Goal: Task Accomplishment & Management: Manage account settings

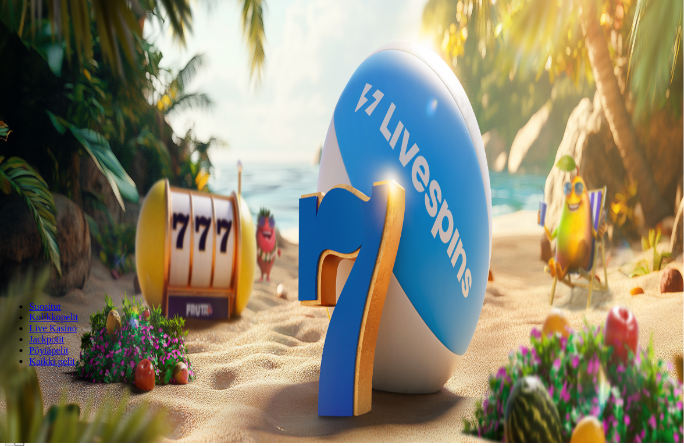
scroll to position [5, 0]
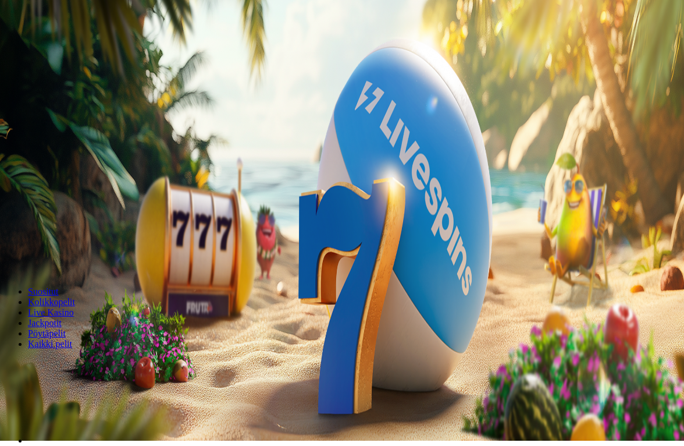
click at [87, 222] on input "***" at bounding box center [46, 228] width 83 height 12
type input "*"
type input "**"
click at [61, 256] on span "Talleta ja pelaa" at bounding box center [35, 260] width 52 height 9
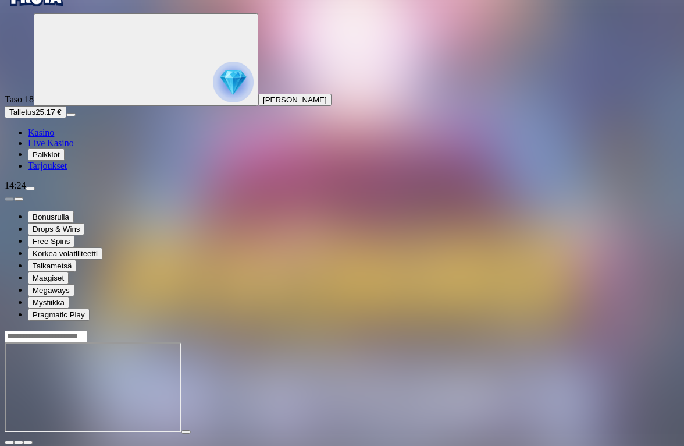
scroll to position [41, 0]
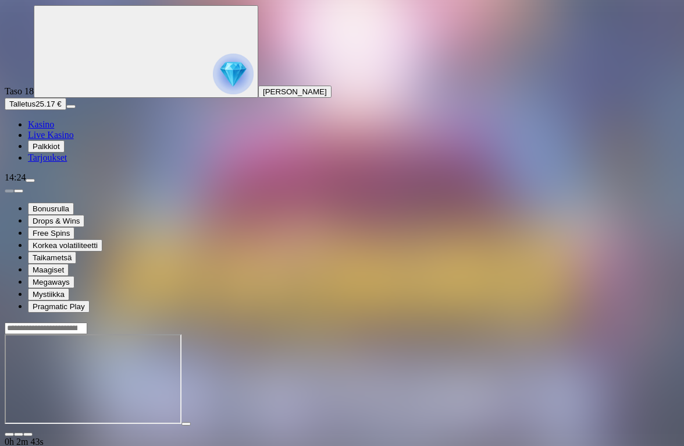
click at [30, 180] on span "menu icon" at bounding box center [30, 180] width 0 height 0
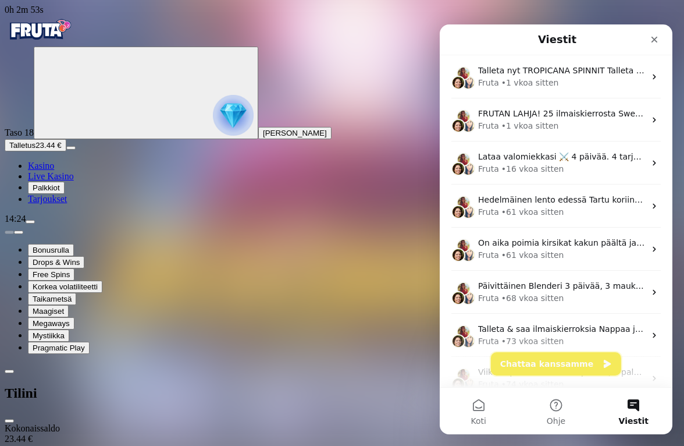
click at [566, 360] on button "Chattaa kanssamme" at bounding box center [556, 363] width 130 height 23
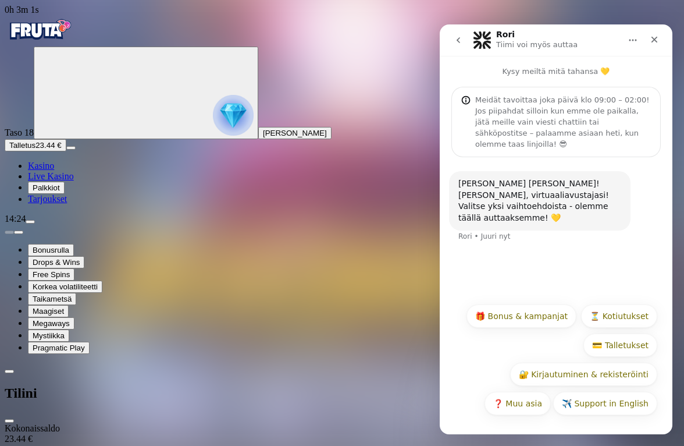
click at [527, 317] on button "🎁 Bonus & kampanjat" at bounding box center [522, 315] width 110 height 23
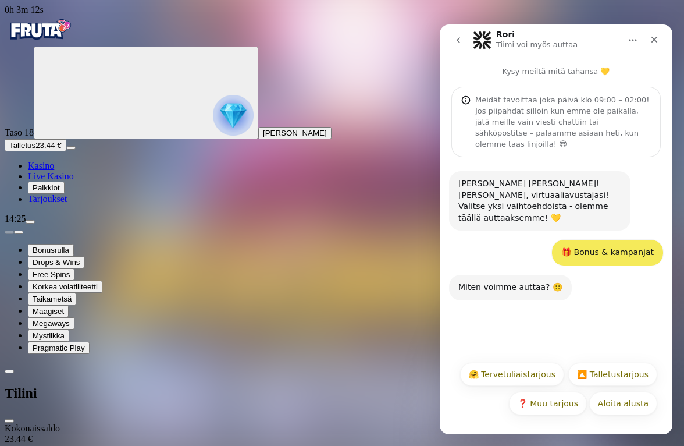
click at [622, 399] on button "Aloita alusta" at bounding box center [623, 403] width 68 height 23
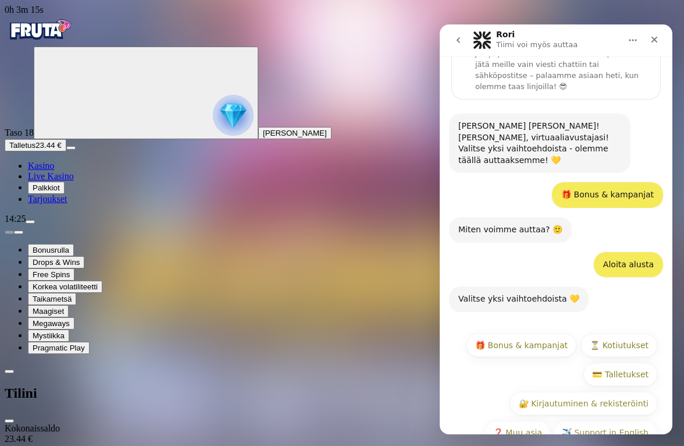
scroll to position [62, 0]
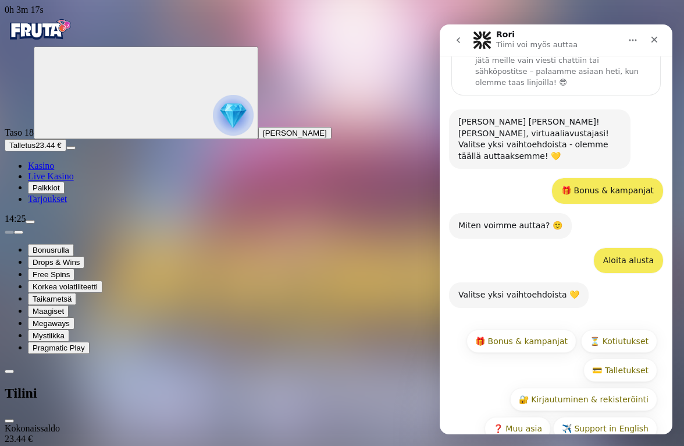
click at [538, 329] on button "🎁 Bonus & kampanjat" at bounding box center [522, 340] width 110 height 23
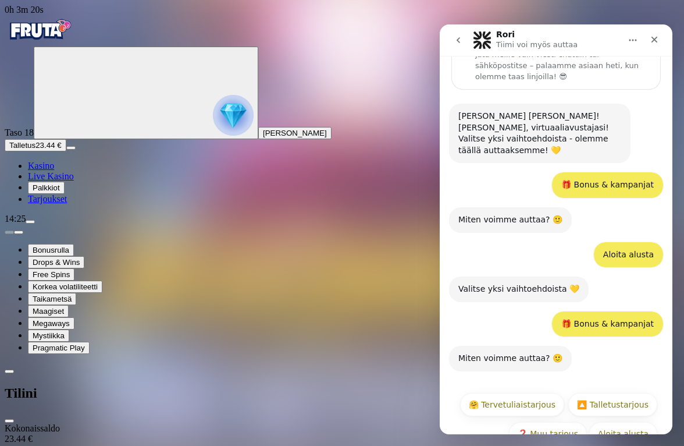
scroll to position [72, 0]
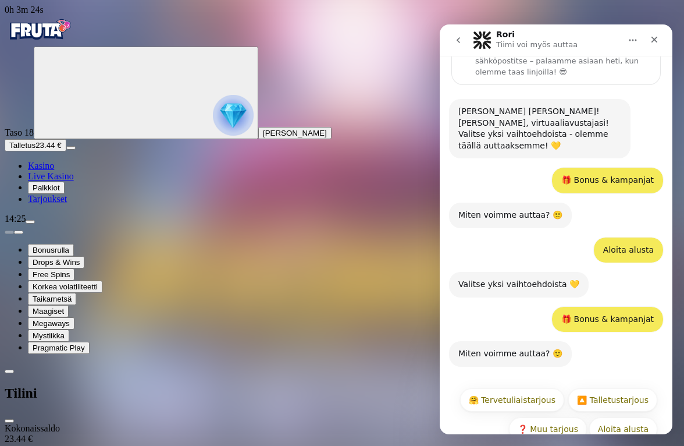
click at [586, 341] on div "Miten voimme auttaa? 🙂 Rori • Juuri nyt" at bounding box center [556, 361] width 214 height 40
click at [527, 348] on div "Miten voimme auttaa? 🙂" at bounding box center [510, 354] width 104 height 12
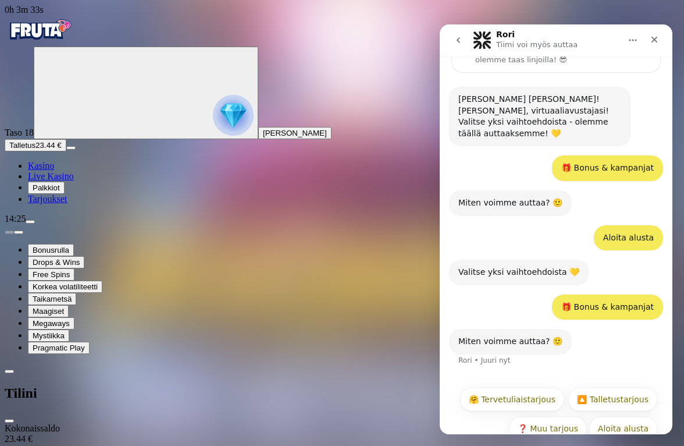
scroll to position [84, 0]
click at [634, 42] on icon "Koti" at bounding box center [632, 39] width 9 height 9
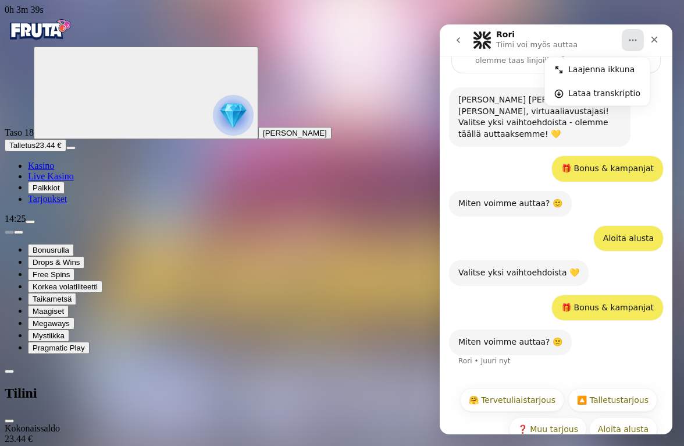
click at [656, 100] on div "[PERSON_NAME] [PERSON_NAME]! [PERSON_NAME], virtuaaliavustajasi! Valitse yksi v…" at bounding box center [556, 121] width 214 height 69
click at [523, 388] on button "🤗 Tervetuliaistarjous" at bounding box center [512, 399] width 104 height 23
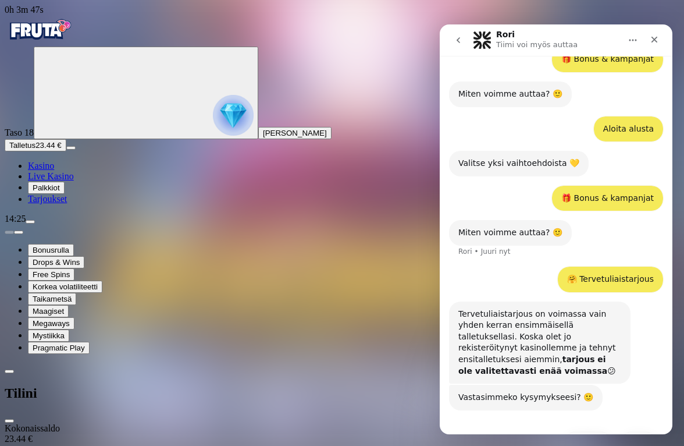
scroll to position [195, 0]
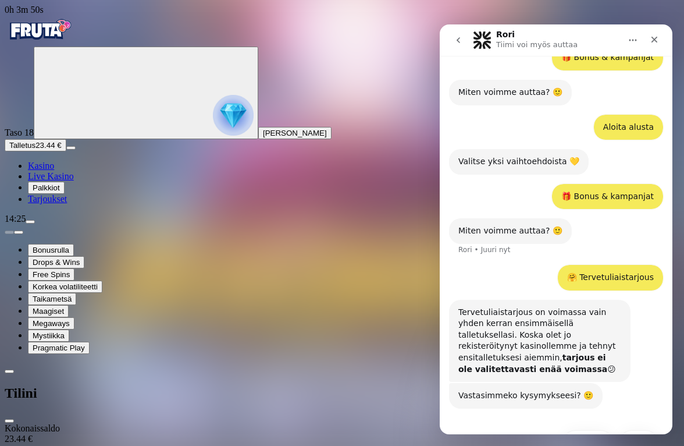
click at [641, 427] on button "❌ Ei" at bounding box center [638, 441] width 37 height 23
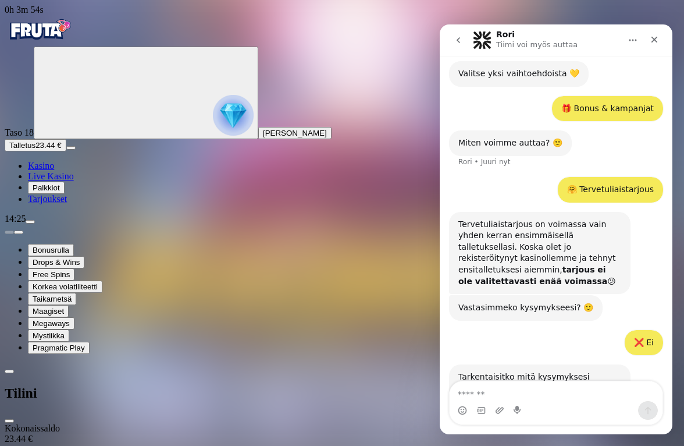
scroll to position [287, 0]
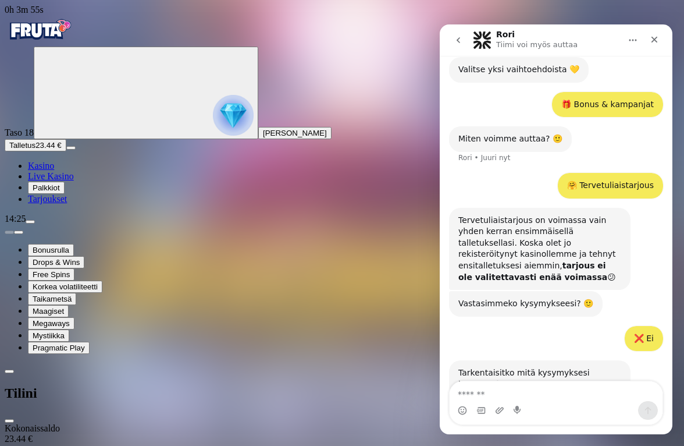
click at [501, 393] on textarea "Viesti…" at bounding box center [556, 391] width 213 height 20
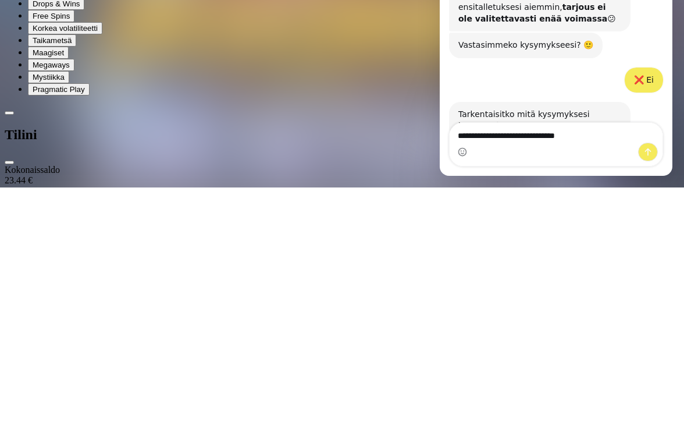
type textarea "**********"
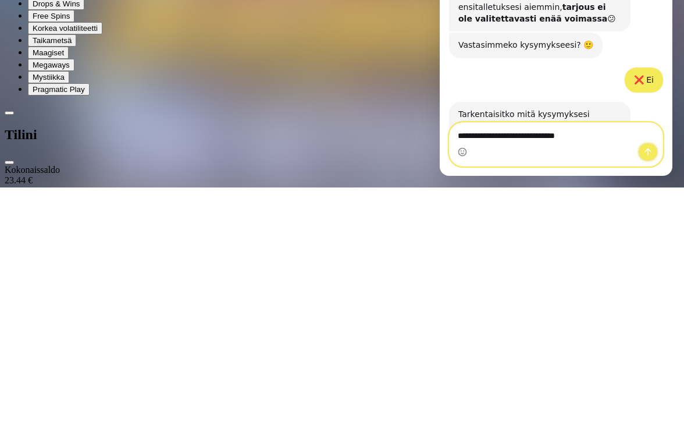
click at [648, 148] on icon "Lähetä viesti…" at bounding box center [648, 151] width 9 height 9
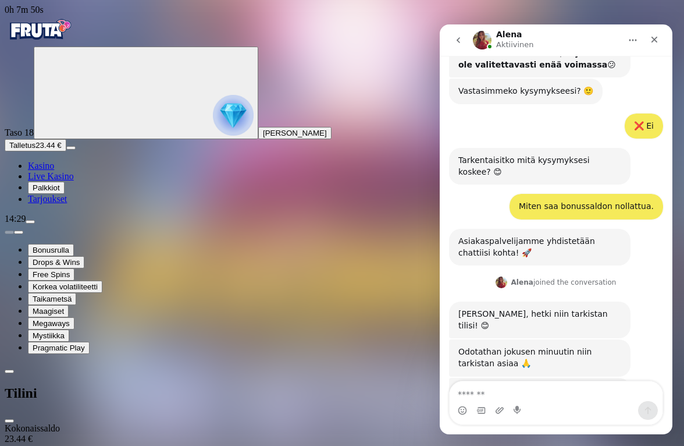
scroll to position [490, 0]
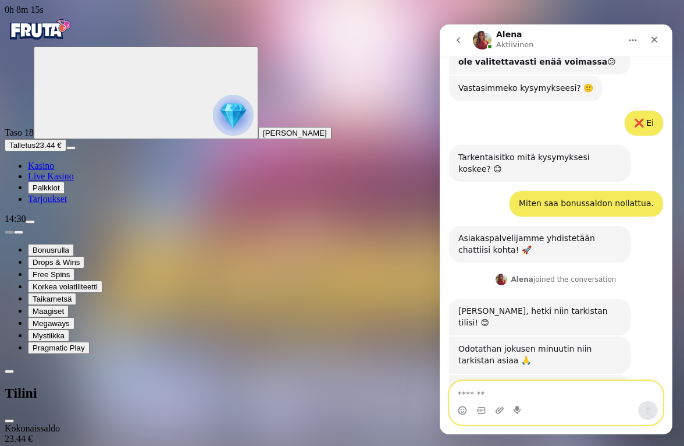
click at [483, 386] on textarea "Viesti…" at bounding box center [556, 391] width 213 height 20
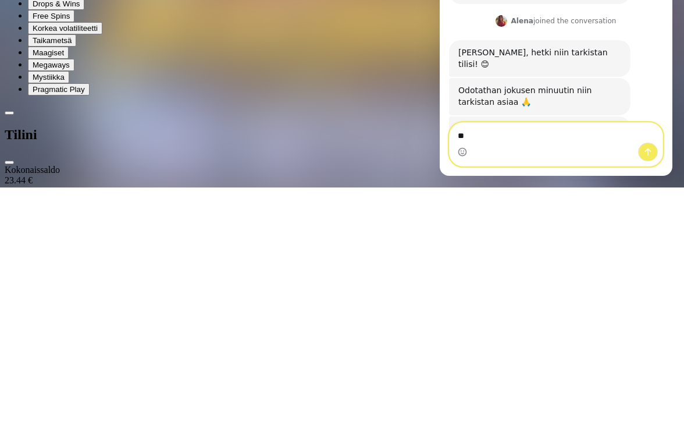
type textarea "*"
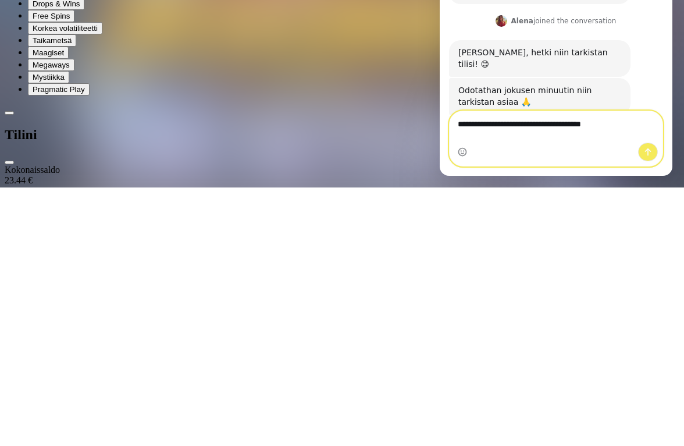
type textarea "**********"
click at [649, 149] on icon "Lähetä viesti…" at bounding box center [648, 152] width 6 height 8
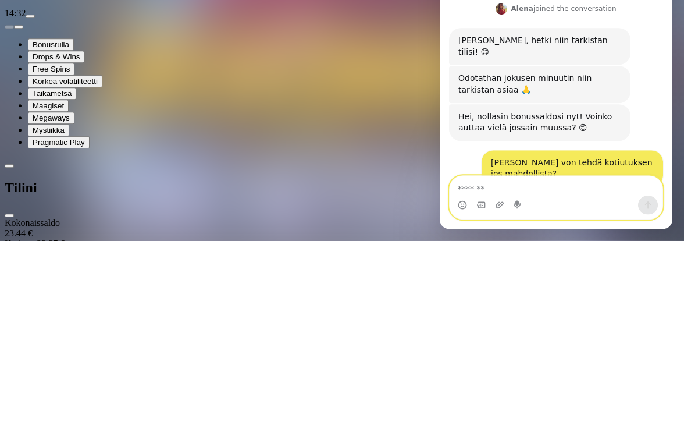
scroll to position [559, 0]
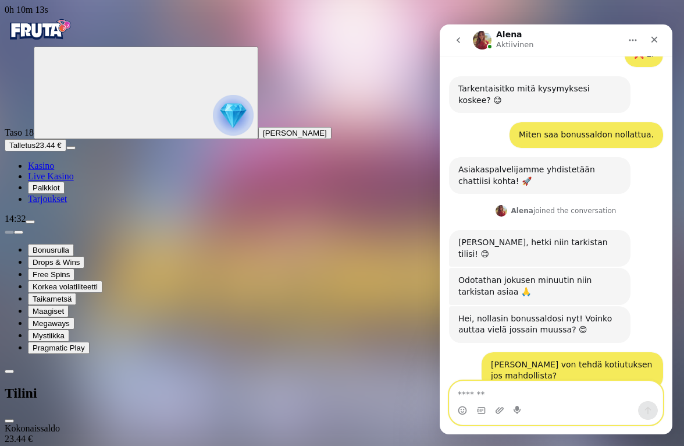
click at [481, 390] on textarea "Viesti…" at bounding box center [556, 391] width 213 height 20
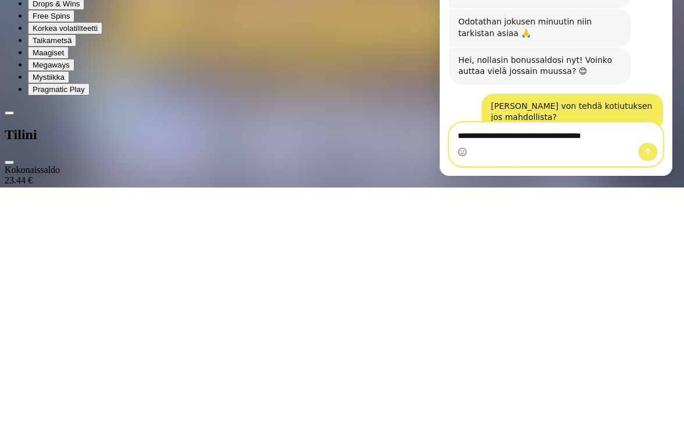
type textarea "**********"
click at [653, 151] on button "Lähetä viesti…" at bounding box center [648, 152] width 20 height 19
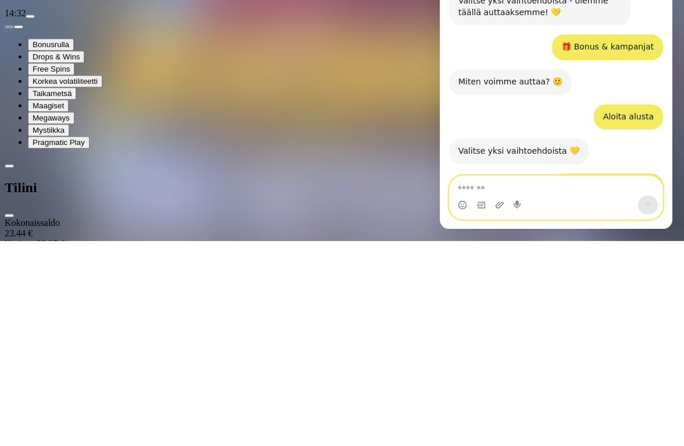
scroll to position [0, 0]
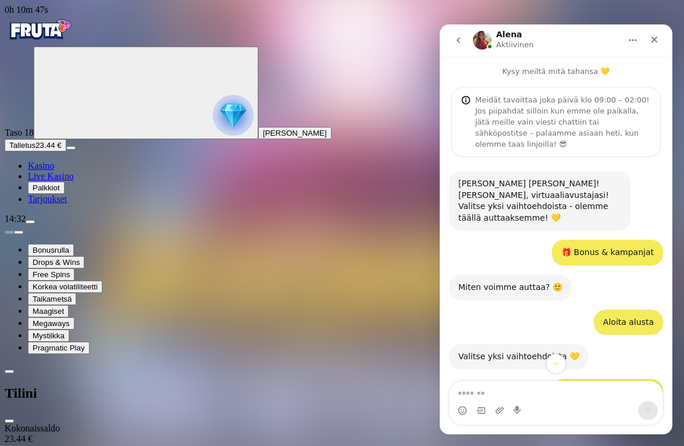
click at [656, 41] on div "Sulje" at bounding box center [654, 39] width 21 height 21
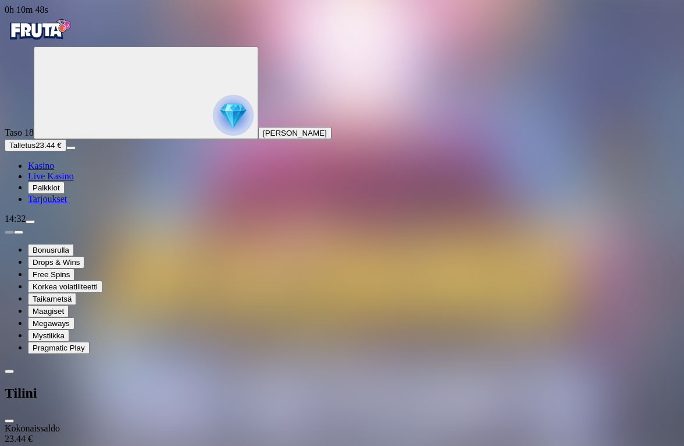
click at [9, 421] on span "close icon" at bounding box center [9, 421] width 0 height 0
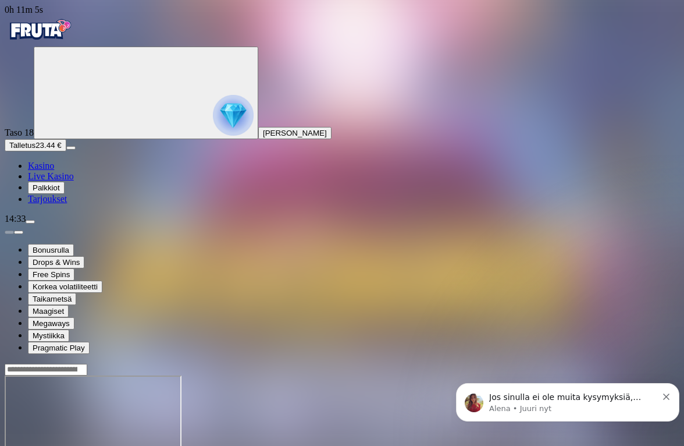
click at [594, 394] on p "Jos sinulla ei ole muita kysymyksiä, suljen chattimme nyt. Otathan meihin uudel…" at bounding box center [573, 398] width 168 height 12
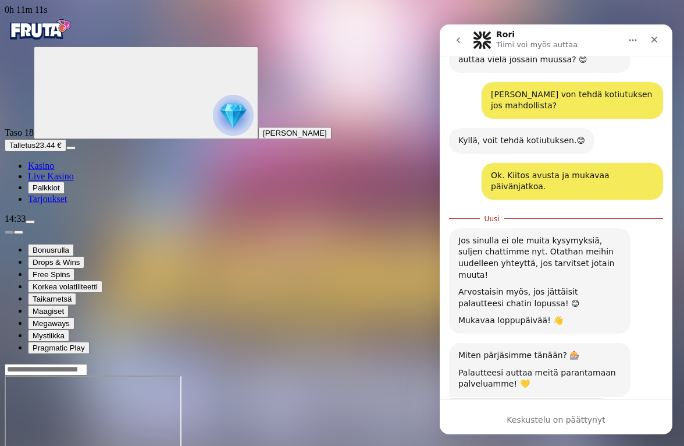
click at [589, 427] on span "Loistava" at bounding box center [585, 440] width 16 height 16
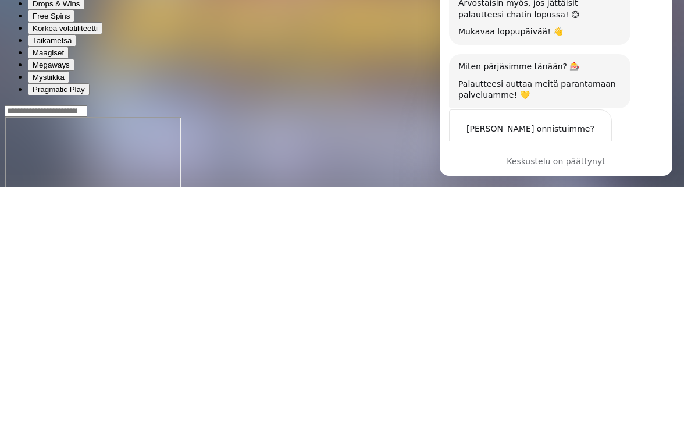
scroll to position [859, 0]
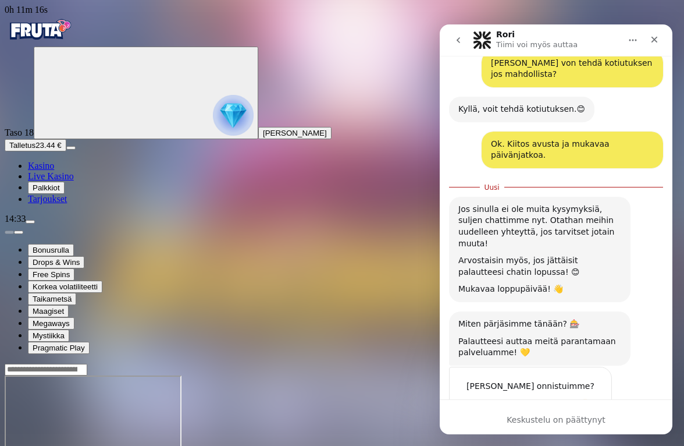
click at [656, 36] on div "Sulje" at bounding box center [654, 39] width 21 height 21
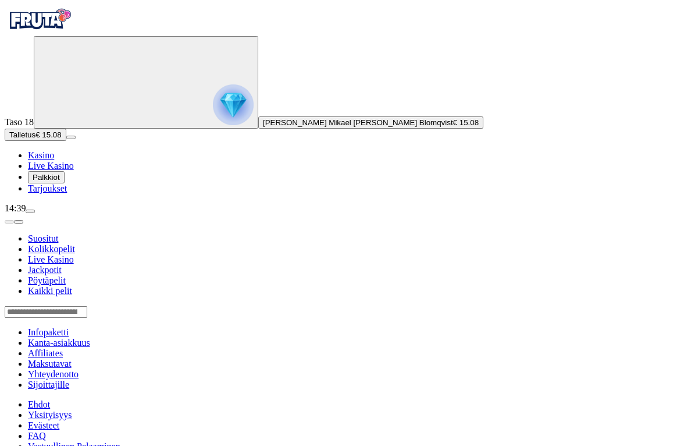
click at [54, 160] on span "Kasino" at bounding box center [41, 155] width 26 height 10
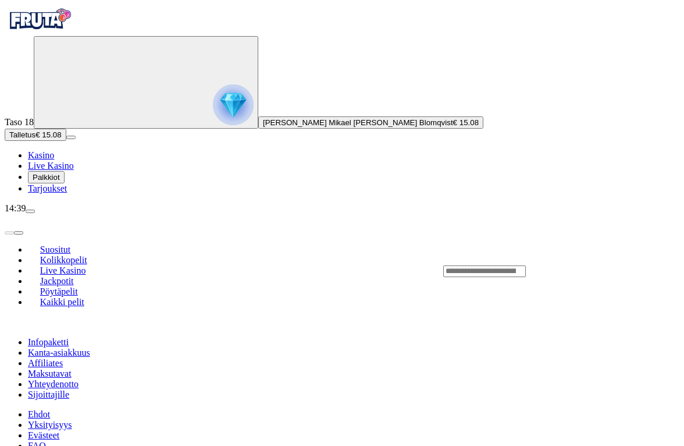
click at [54, 160] on span "Kasino" at bounding box center [41, 155] width 26 height 10
click at [92, 255] on span "Kolikkopelit" at bounding box center [63, 260] width 56 height 10
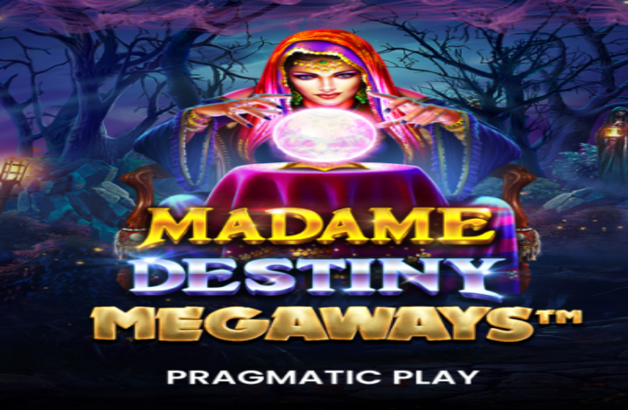
click at [54, 170] on span "Kasino" at bounding box center [41, 166] width 26 height 10
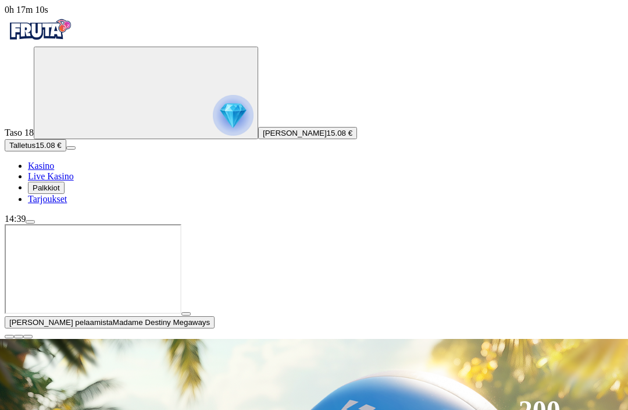
click at [70, 204] on ul "Kasino Live Kasino Palkkiot Tarjoukset" at bounding box center [314, 183] width 619 height 44
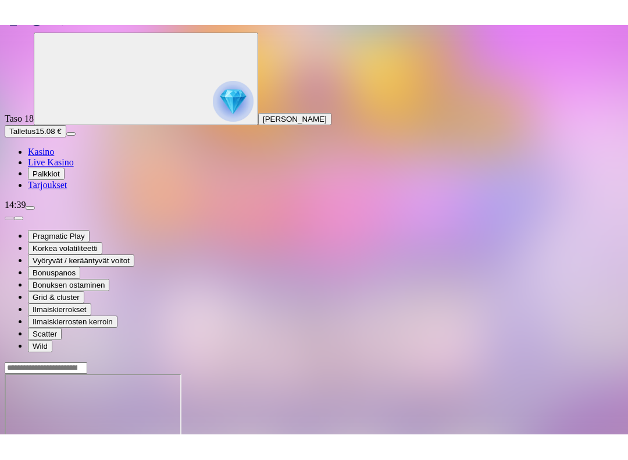
scroll to position [0, 0]
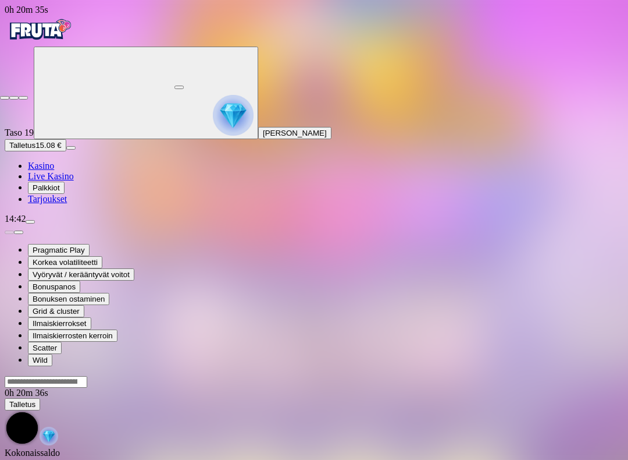
click at [5, 98] on span "close icon" at bounding box center [5, 98] width 0 height 0
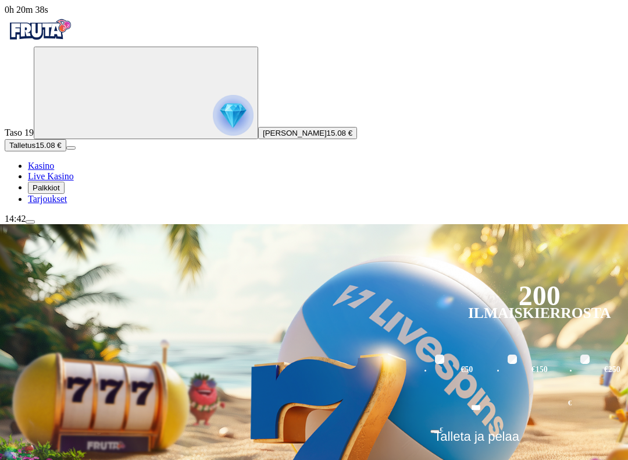
click at [620, 278] on header "200 Ilmaiskierrosta" at bounding box center [540, 304] width 218 height 52
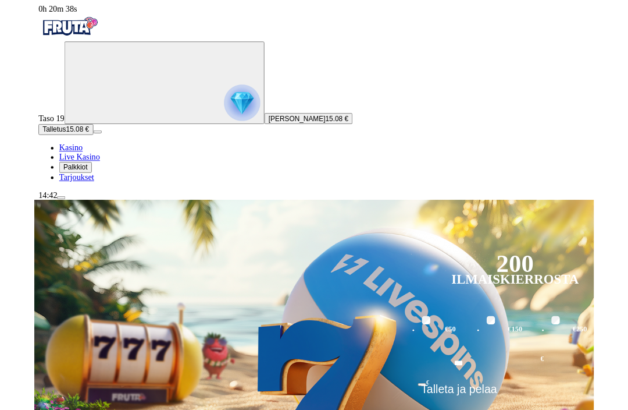
scroll to position [39, 0]
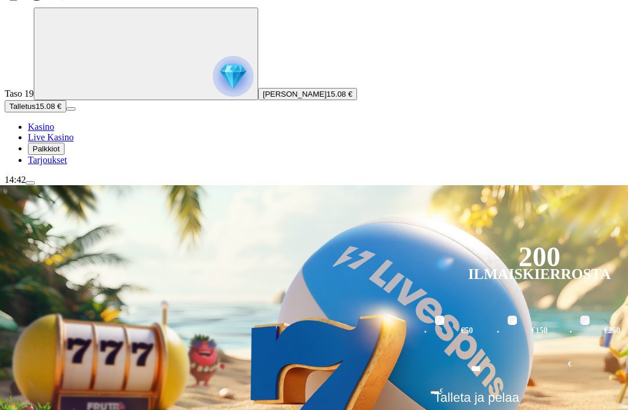
click at [30, 183] on span "menu icon" at bounding box center [30, 183] width 0 height 0
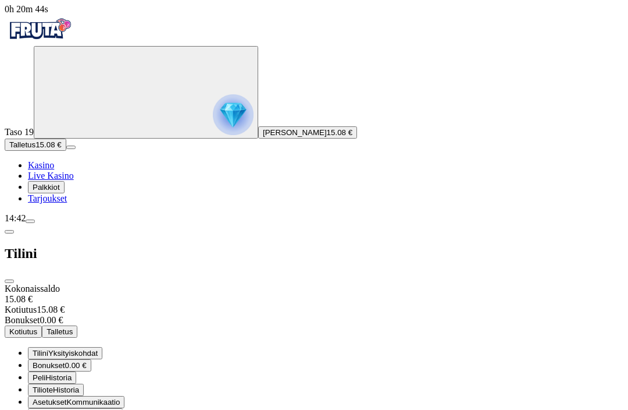
click at [9, 282] on span "close icon" at bounding box center [9, 282] width 0 height 0
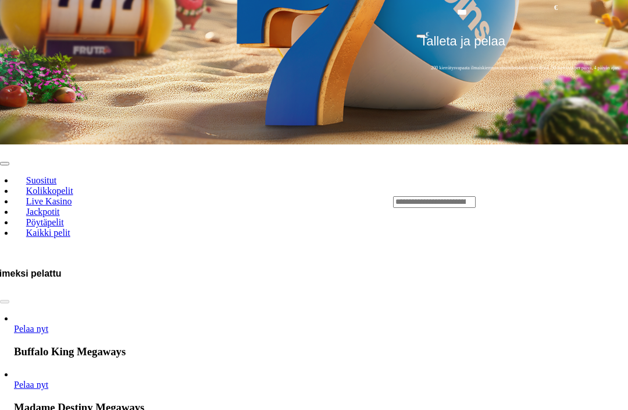
scroll to position [38, 0]
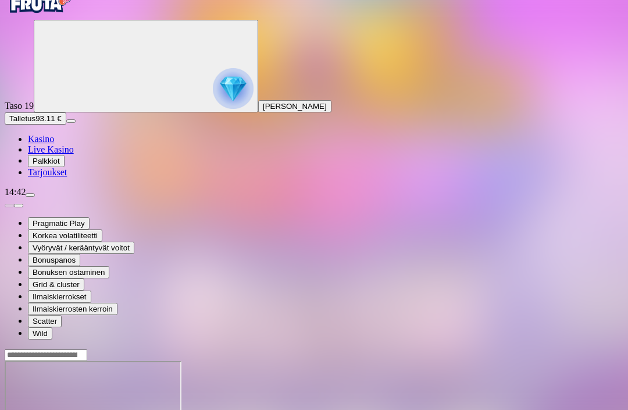
scroll to position [0, 0]
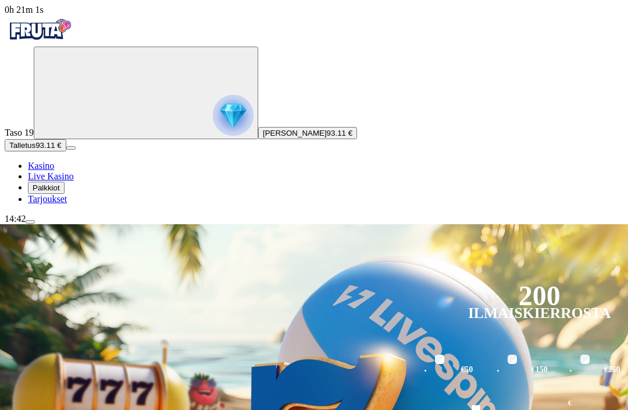
click at [35, 223] on button "menu" at bounding box center [30, 221] width 9 height 3
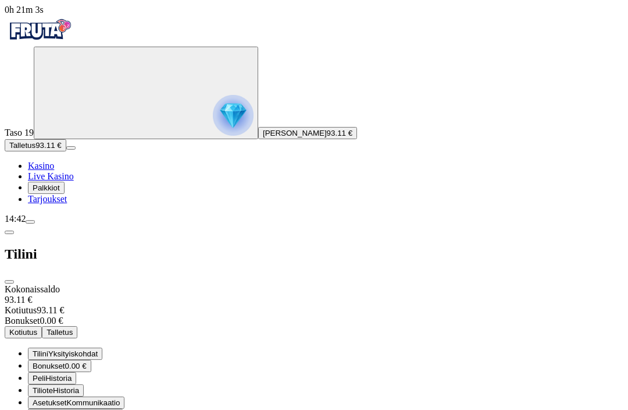
click at [37, 328] on span "Kotiutus" at bounding box center [23, 332] width 28 height 9
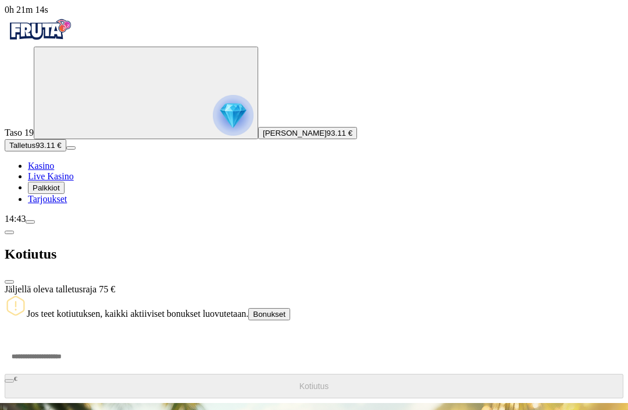
click at [83, 339] on input "number" at bounding box center [44, 356] width 79 height 35
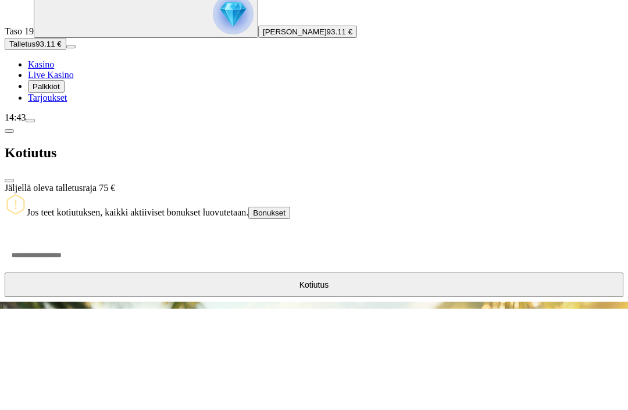
type input "**"
click at [300, 381] on span "Kotiutus" at bounding box center [315, 385] width 30 height 9
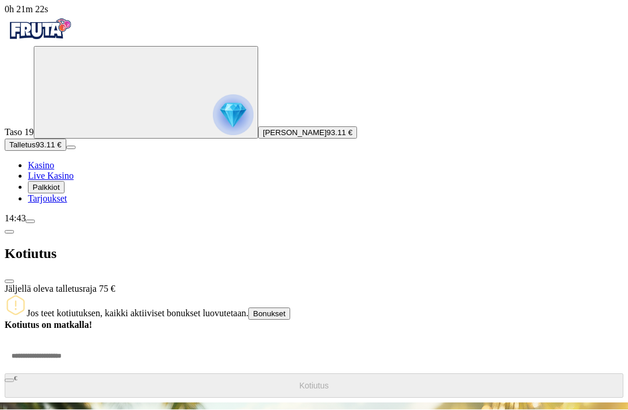
click at [9, 282] on span "close icon" at bounding box center [9, 282] width 0 height 0
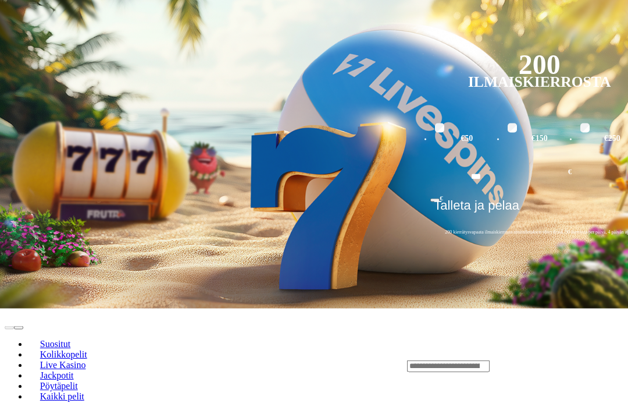
scroll to position [232, 0]
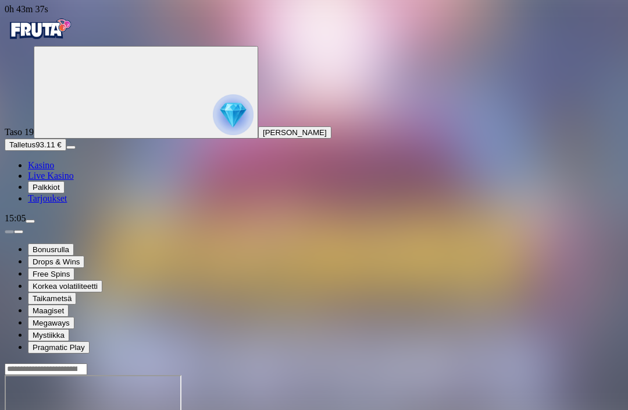
scroll to position [38, 0]
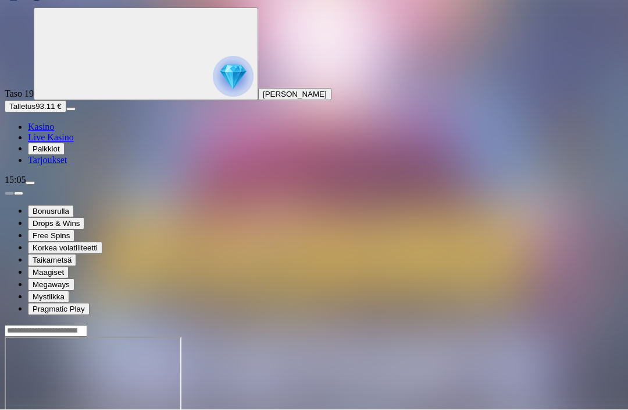
click at [30, 183] on span "menu icon" at bounding box center [30, 183] width 0 height 0
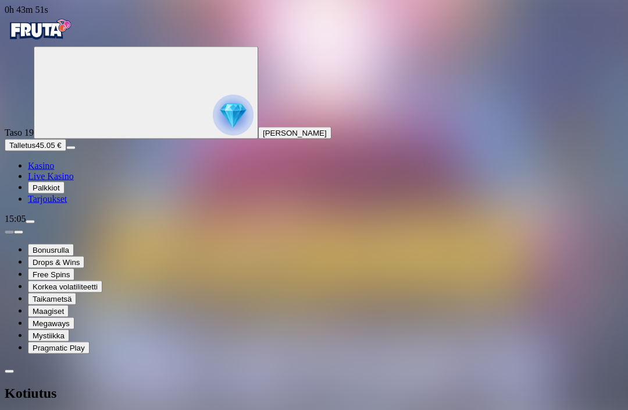
type input "**"
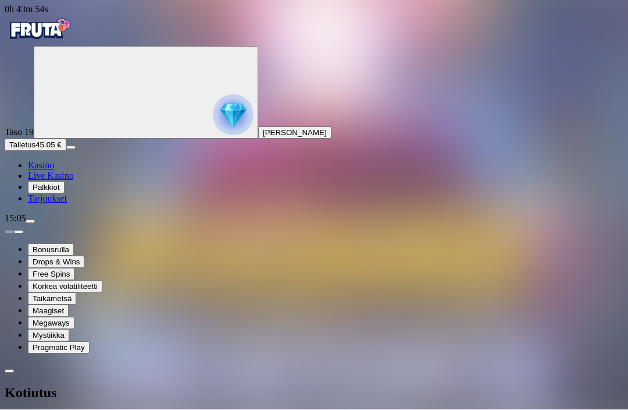
click at [9, 371] on span "chevron-left icon" at bounding box center [9, 371] width 0 height 0
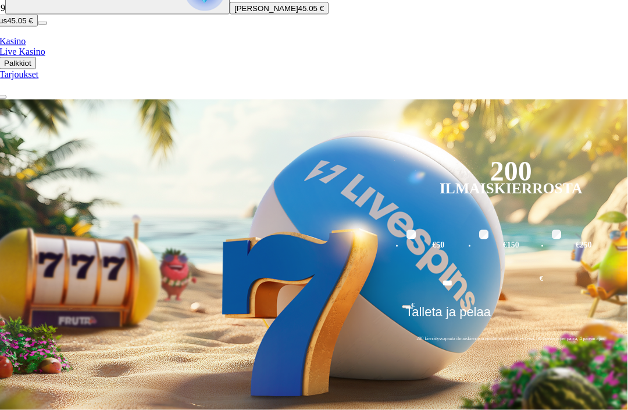
scroll to position [125, 28]
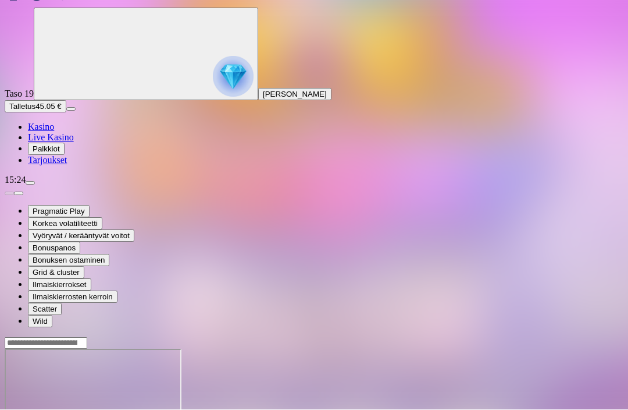
click at [30, 183] on span "menu icon" at bounding box center [30, 183] width 0 height 0
